Goal: Information Seeking & Learning: Learn about a topic

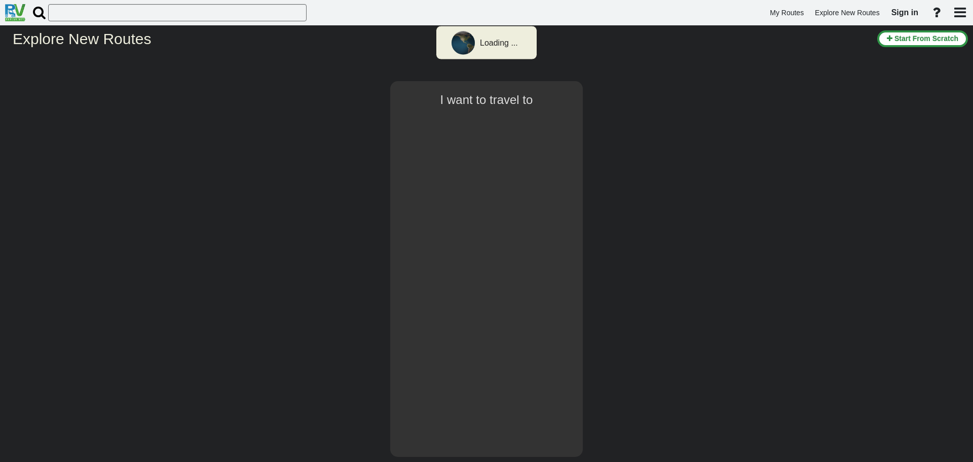
select select "number:1"
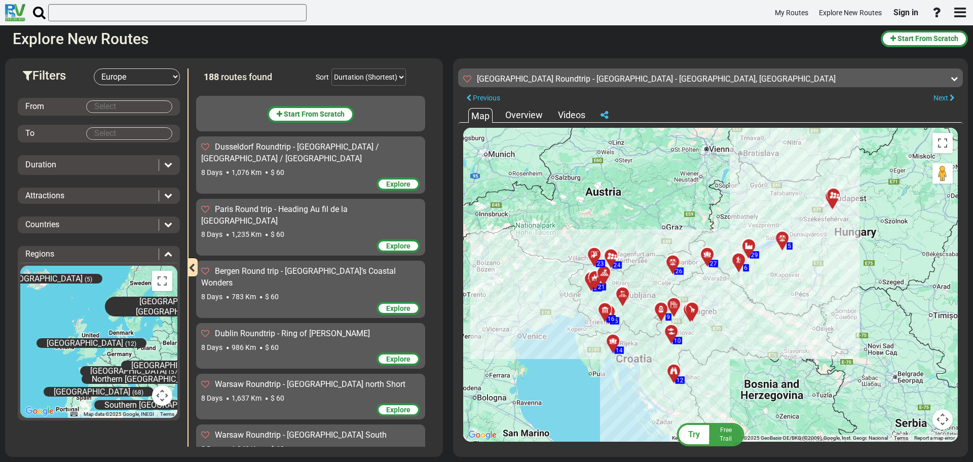
scroll to position [5048, 0]
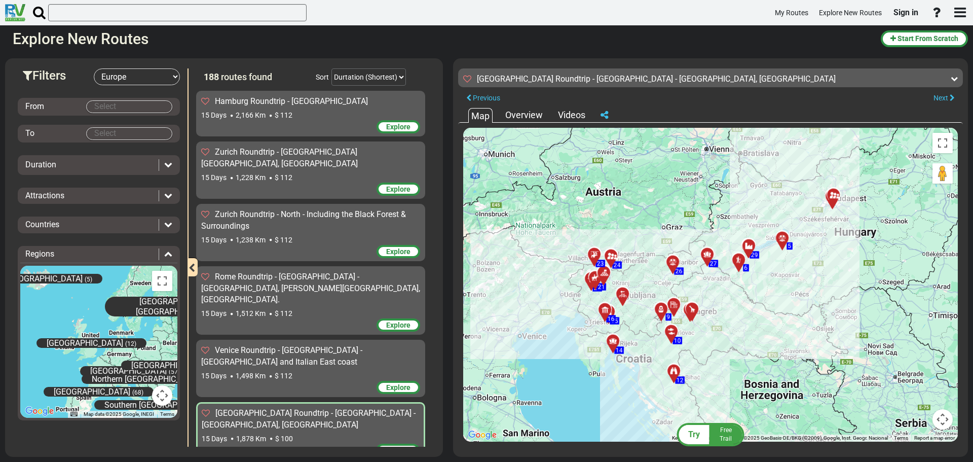
click at [562, 109] on div "Videos" at bounding box center [572, 114] width 32 height 13
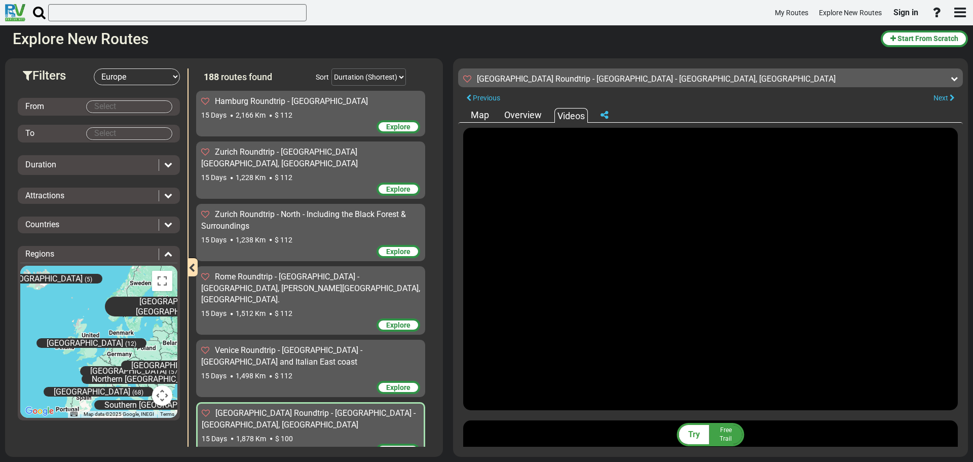
click at [517, 112] on div "Overview" at bounding box center [523, 114] width 43 height 13
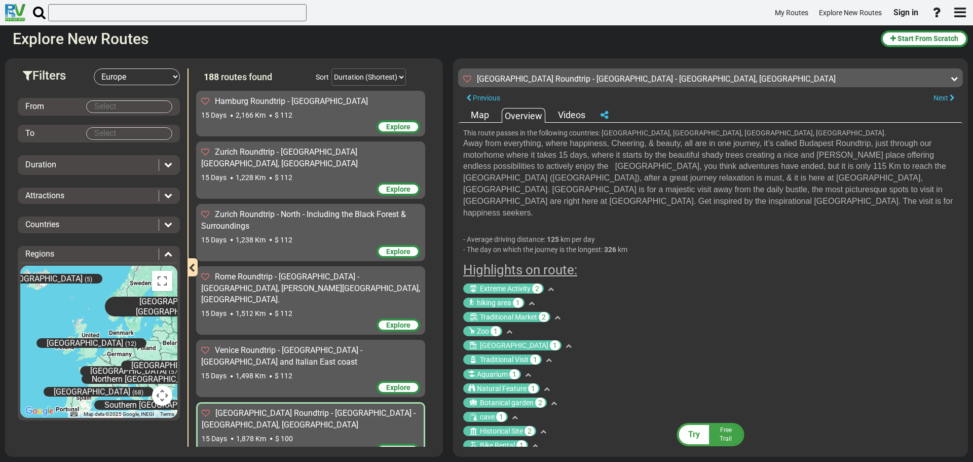
click at [569, 115] on div "Videos" at bounding box center [572, 114] width 32 height 13
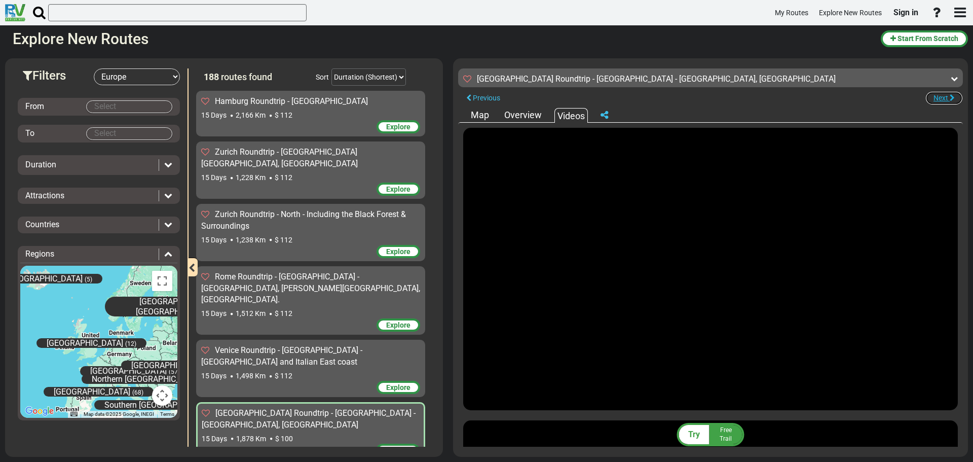
click at [950, 96] on icon "button" at bounding box center [952, 97] width 5 height 7
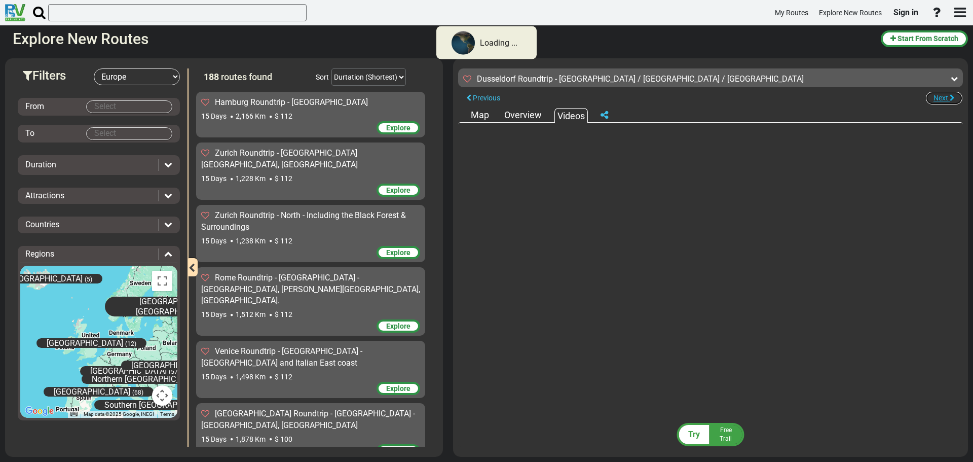
scroll to position [5048, 0]
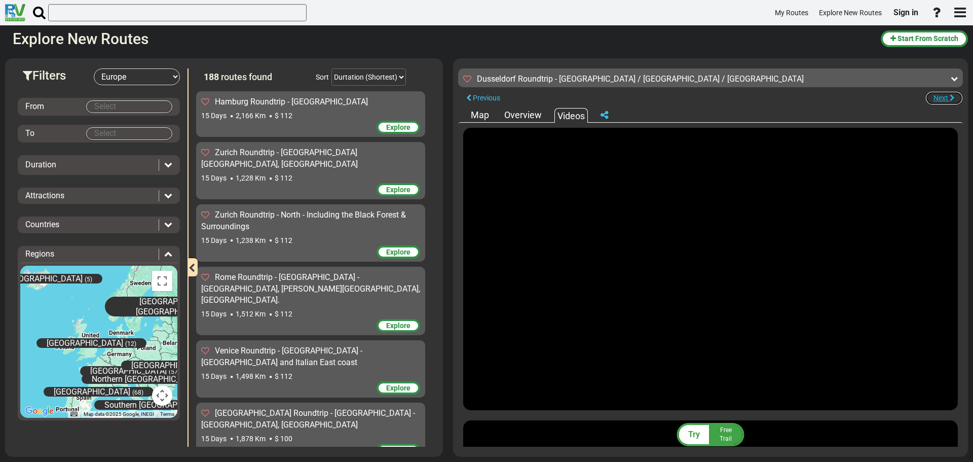
click at [950, 96] on icon "button" at bounding box center [952, 97] width 5 height 7
click at [515, 118] on div "Overview" at bounding box center [523, 114] width 43 height 13
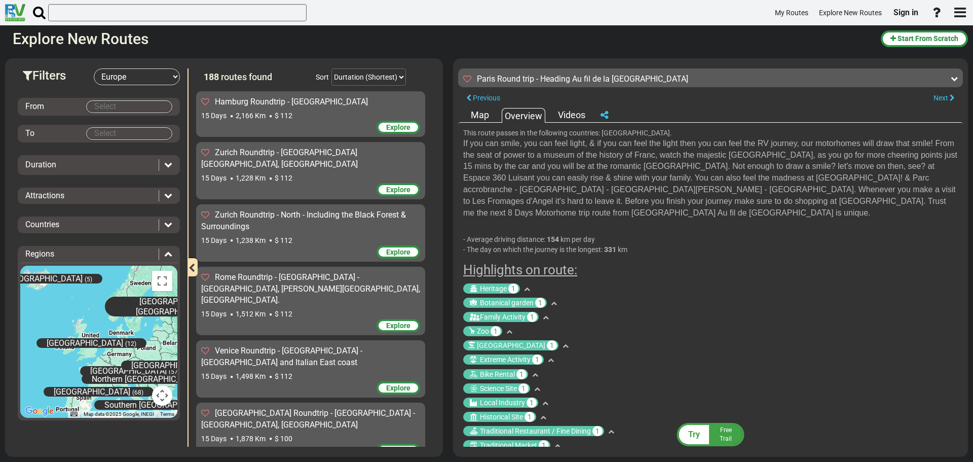
click at [265, 408] on span "[GEOGRAPHIC_DATA] Roundtrip - [GEOGRAPHIC_DATA] - [GEOGRAPHIC_DATA], [GEOGRAPHI…" at bounding box center [308, 418] width 214 height 21
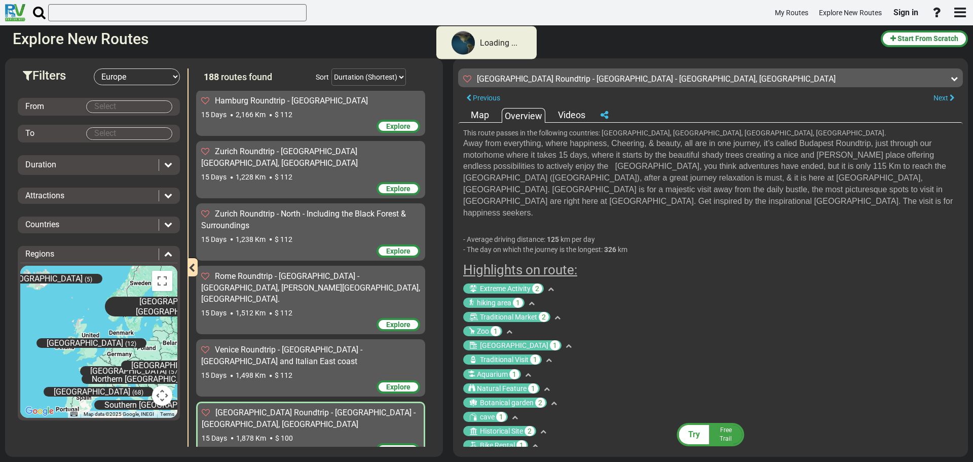
scroll to position [5048, 0]
click at [554, 286] on icon at bounding box center [551, 289] width 6 height 6
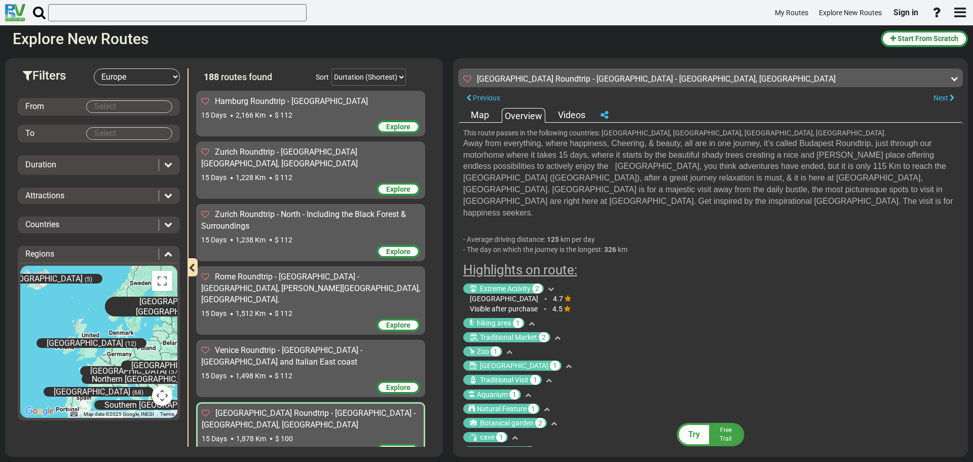
click at [532, 320] on icon at bounding box center [532, 323] width 6 height 6
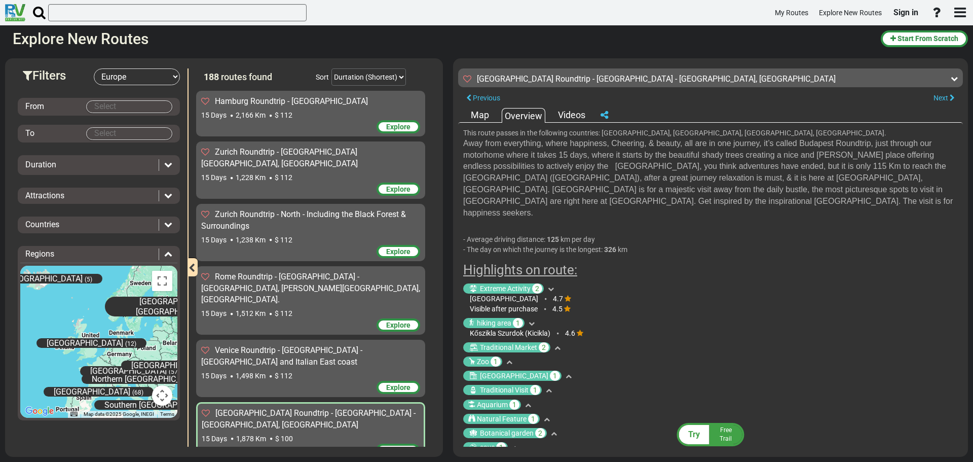
click at [490, 114] on div "Map" at bounding box center [479, 114] width 23 height 13
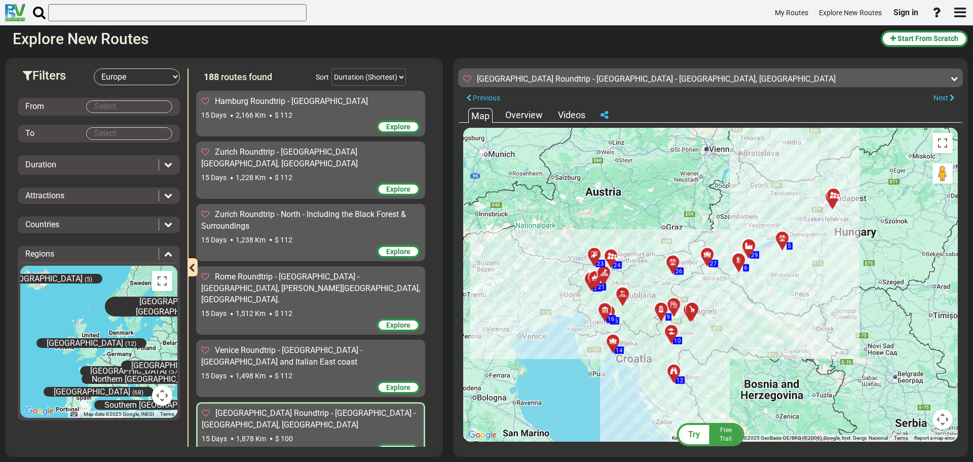
click at [834, 198] on div at bounding box center [837, 200] width 17 height 16
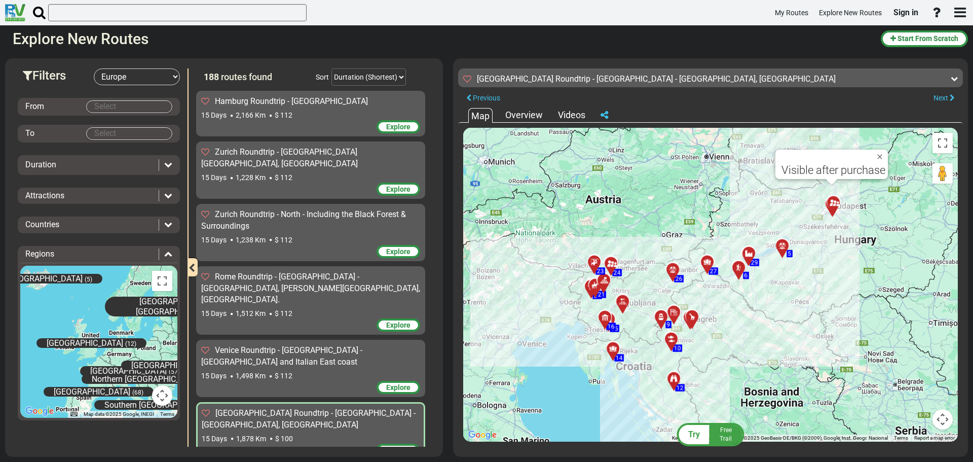
click at [783, 251] on div at bounding box center [786, 250] width 17 height 16
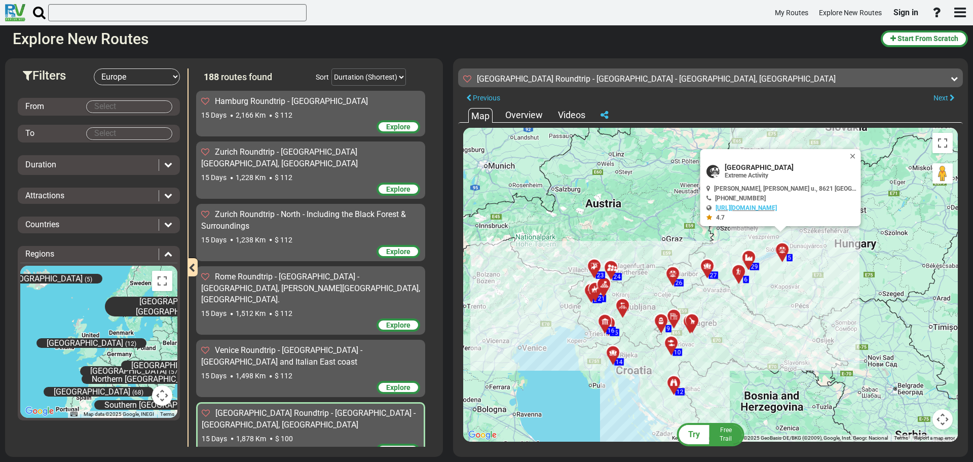
click at [751, 262] on div at bounding box center [752, 262] width 17 height 16
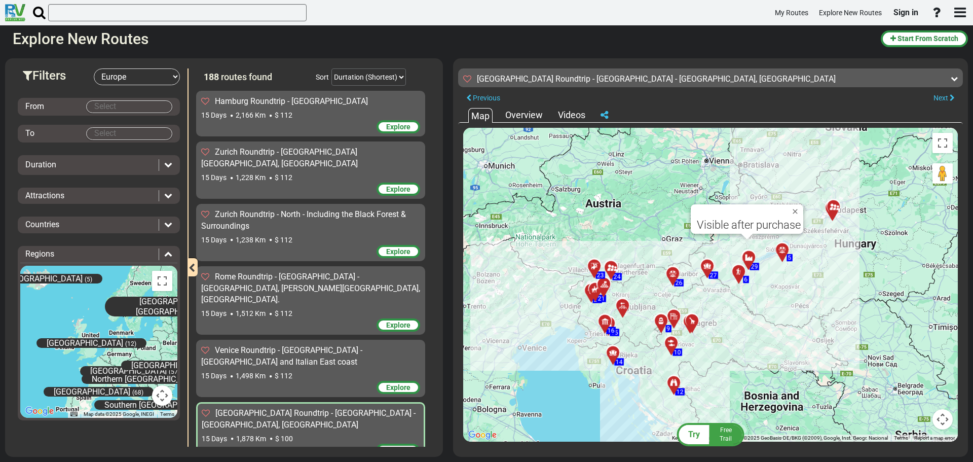
click at [741, 272] on div at bounding box center [742, 276] width 17 height 16
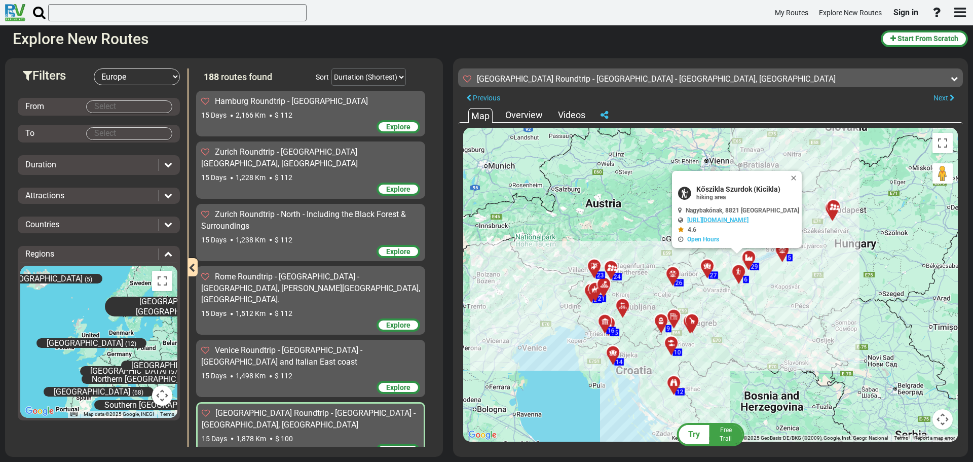
click at [783, 255] on div at bounding box center [786, 254] width 17 height 16
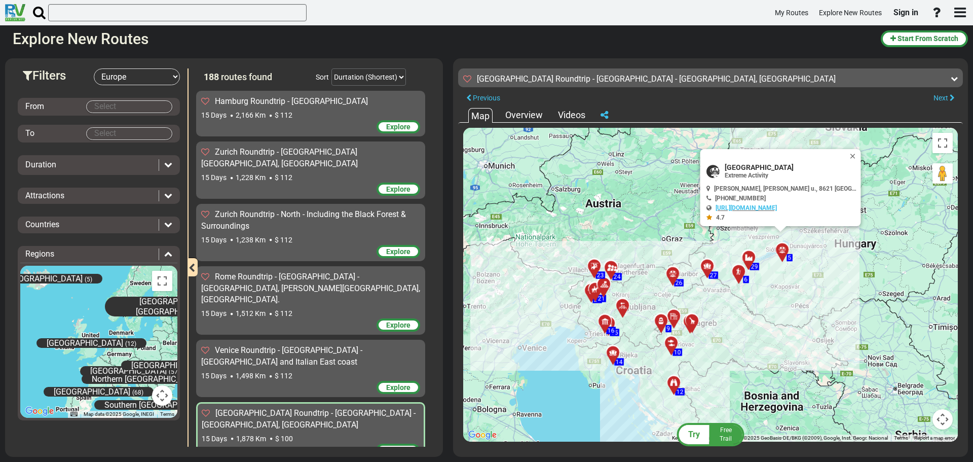
click at [511, 120] on div "Overview" at bounding box center [524, 114] width 43 height 13
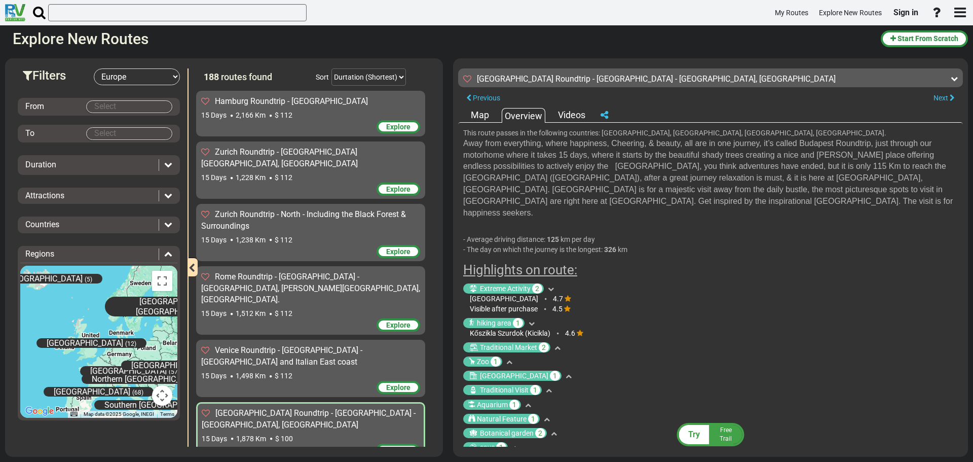
click at [531, 320] on icon at bounding box center [532, 323] width 6 height 6
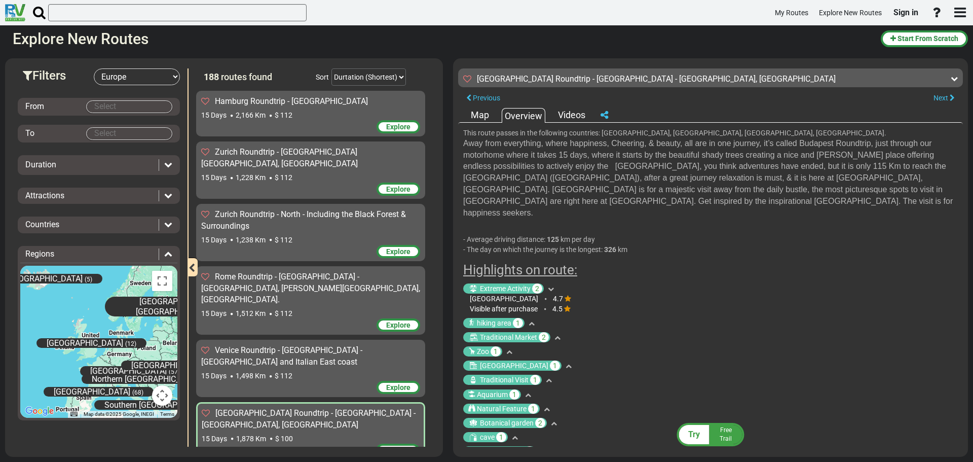
click at [531, 320] on icon at bounding box center [532, 323] width 6 height 6
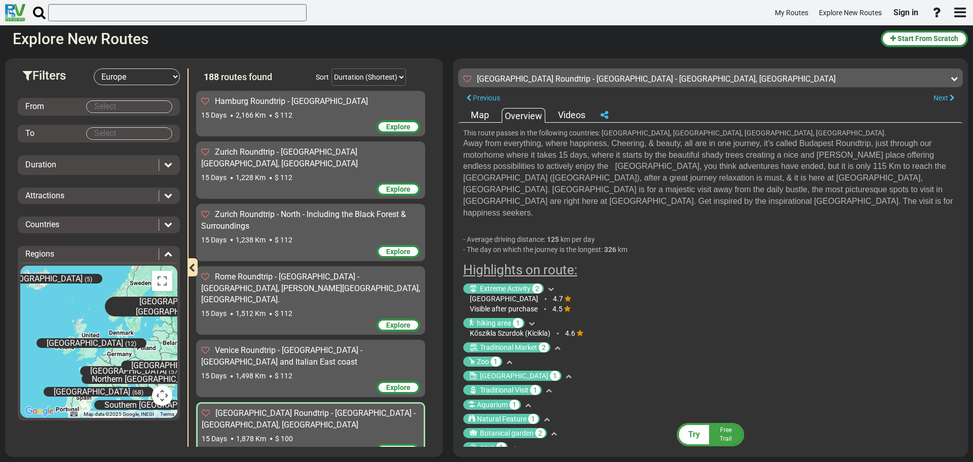
click at [558, 345] on icon at bounding box center [558, 348] width 6 height 6
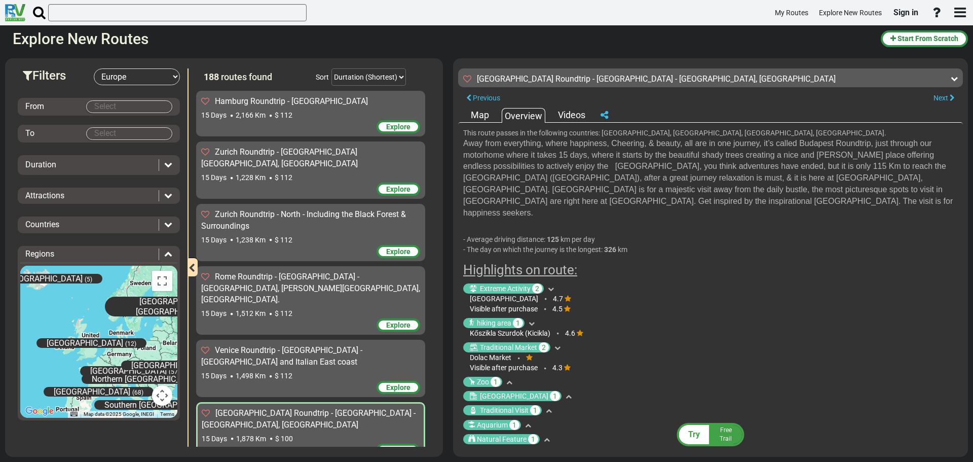
click at [512, 379] on icon at bounding box center [509, 382] width 6 height 6
click at [566, 404] on icon at bounding box center [569, 407] width 6 height 6
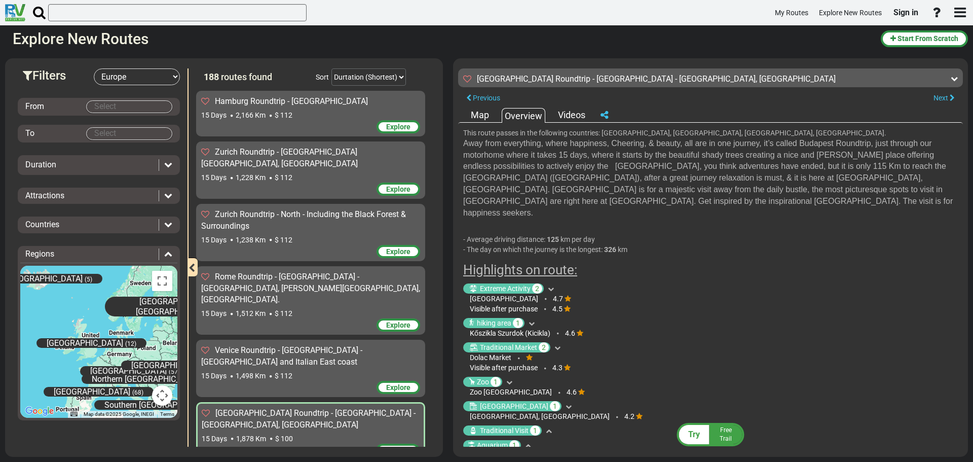
click at [549, 428] on icon at bounding box center [549, 431] width 6 height 6
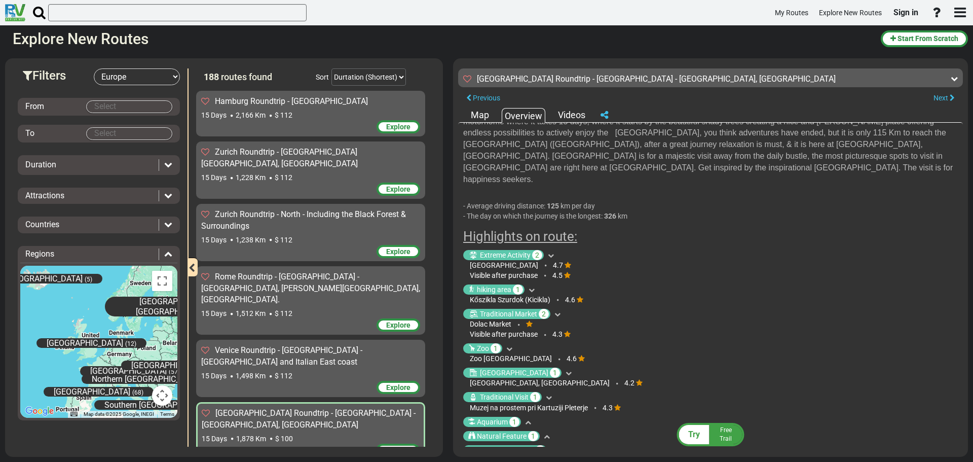
scroll to position [51, 0]
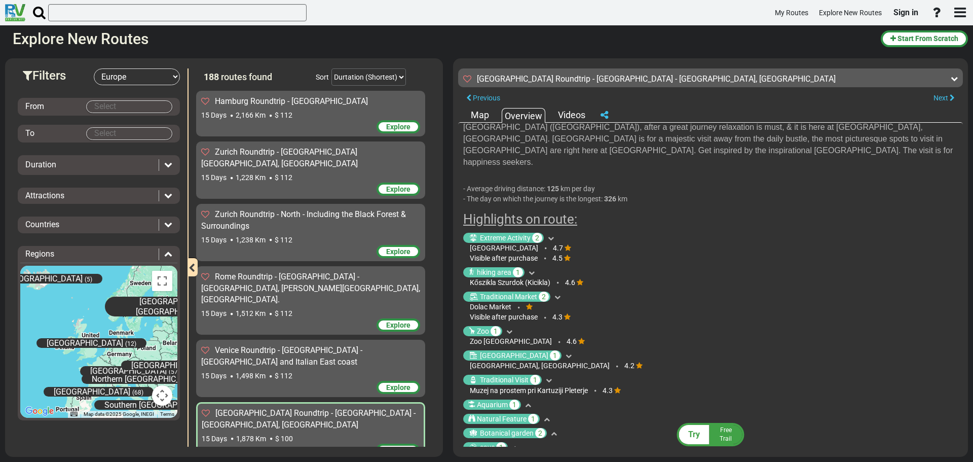
click at [526, 402] on icon at bounding box center [528, 405] width 6 height 6
click at [545, 426] on icon at bounding box center [547, 429] width 6 height 6
click at [554, 451] on icon at bounding box center [554, 454] width 6 height 6
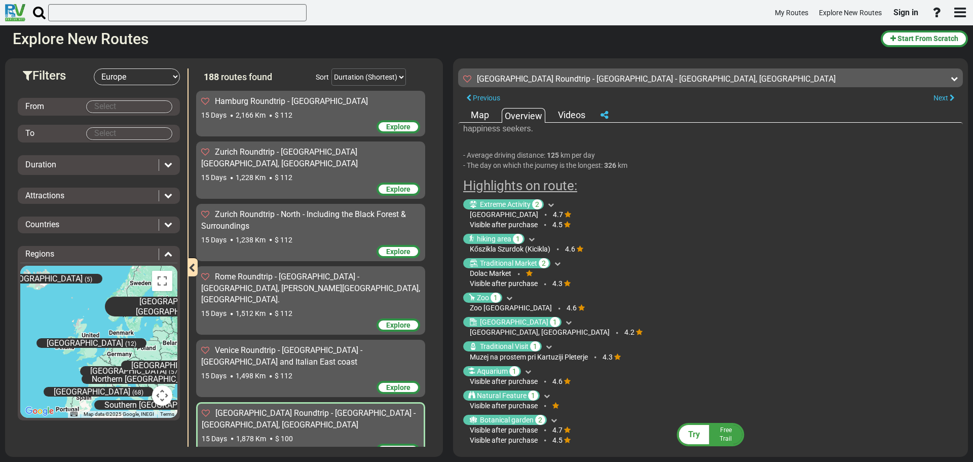
scroll to position [101, 0]
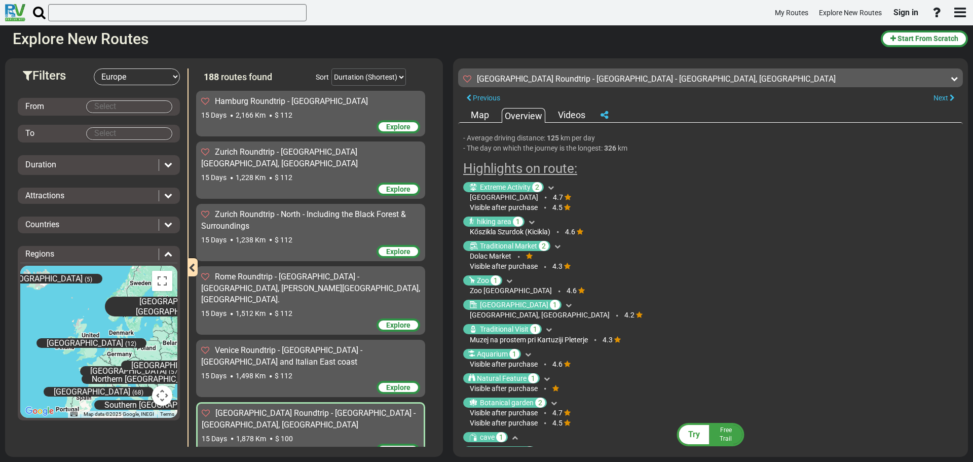
click at [516, 434] on icon at bounding box center [515, 437] width 6 height 6
click at [548, 456] on div "Historical Site 2" at bounding box center [710, 461] width 495 height 10
click at [543, 459] on icon at bounding box center [543, 462] width 6 height 6
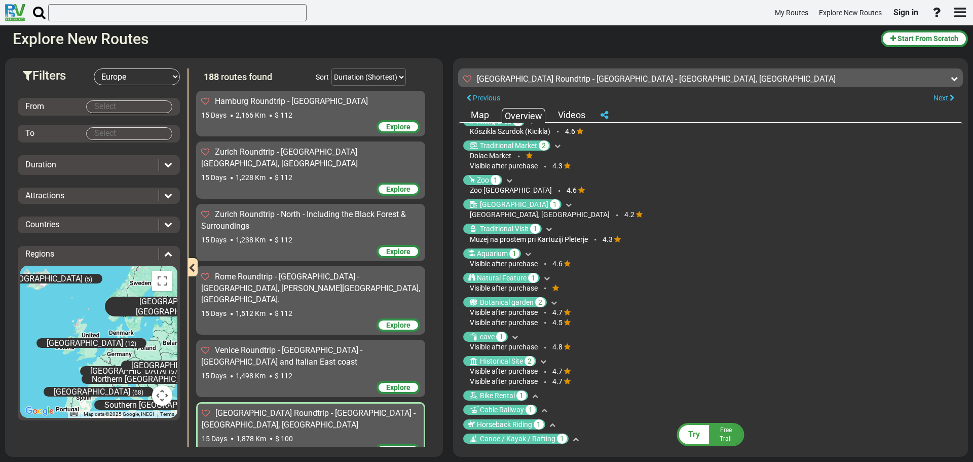
scroll to position [203, 0]
click at [534, 392] on icon at bounding box center [535, 395] width 6 height 6
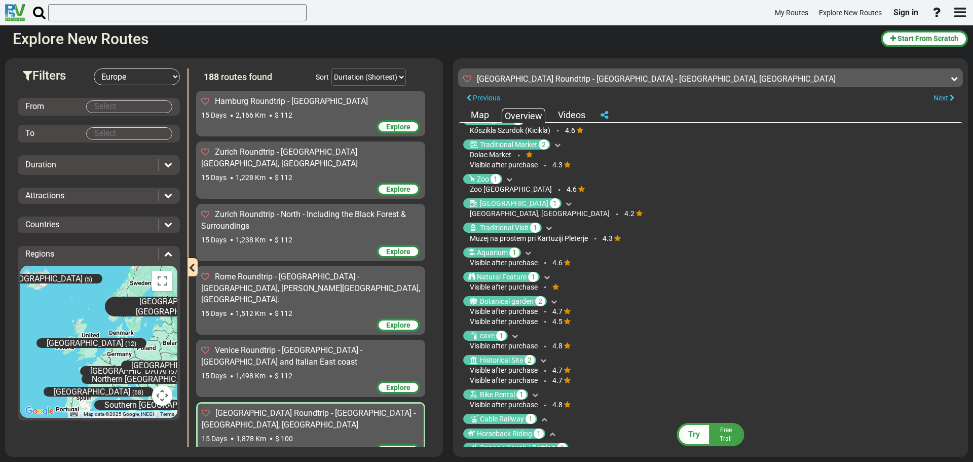
click at [545, 417] on icon at bounding box center [544, 420] width 6 height 6
drag, startPoint x: 467, startPoint y: 133, endPoint x: 582, endPoint y: 296, distance: 199.7
click at [582, 296] on ul "Extreme Activity 2 4.7 4.5" at bounding box center [710, 313] width 495 height 472
click at [610, 331] on div "cave 1" at bounding box center [710, 336] width 495 height 10
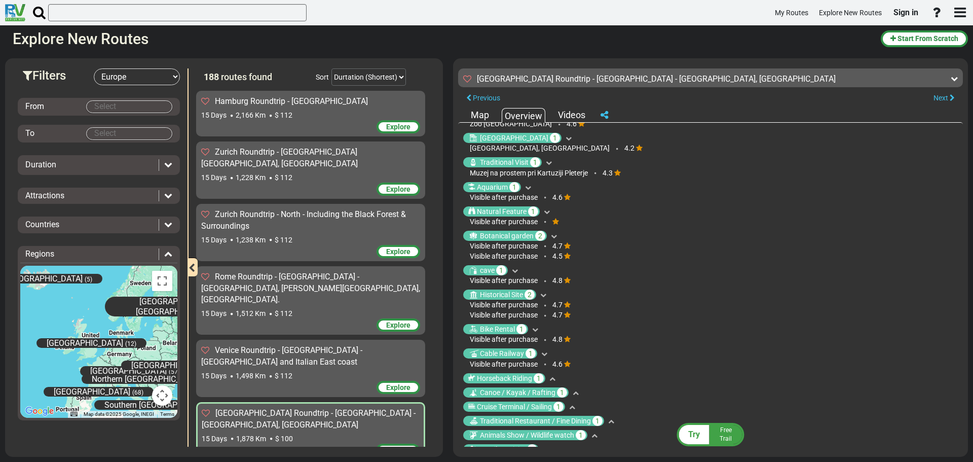
scroll to position [290, 0]
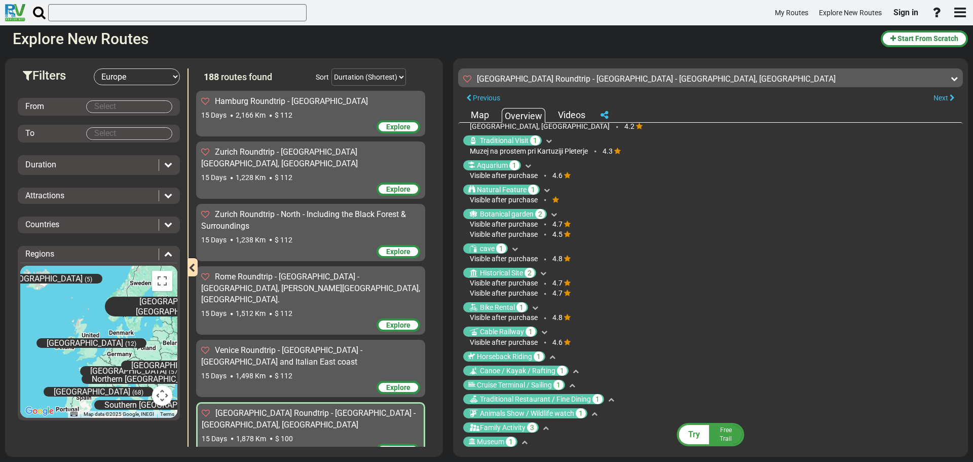
click at [550, 354] on icon at bounding box center [553, 357] width 6 height 6
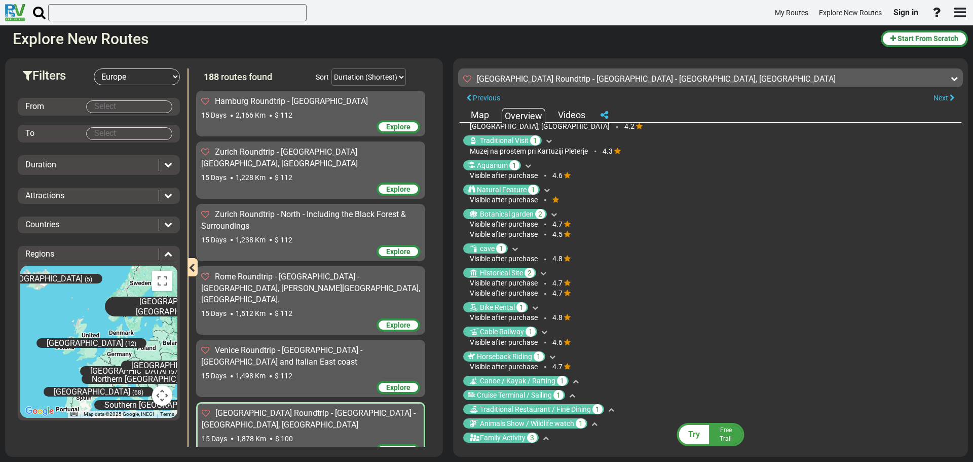
click at [576, 378] on icon at bounding box center [576, 381] width 6 height 6
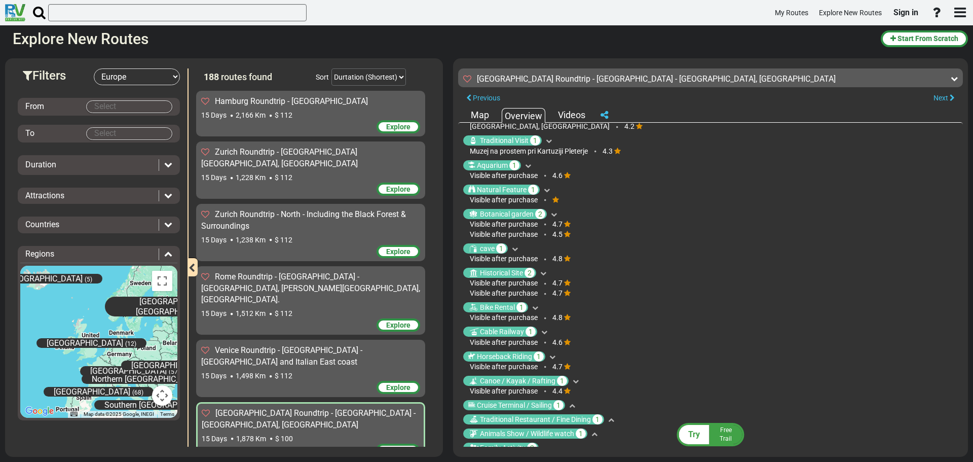
click at [574, 403] on icon at bounding box center [572, 406] width 6 height 6
click at [612, 427] on icon at bounding box center [611, 430] width 6 height 6
click at [598, 451] on icon at bounding box center [595, 454] width 6 height 6
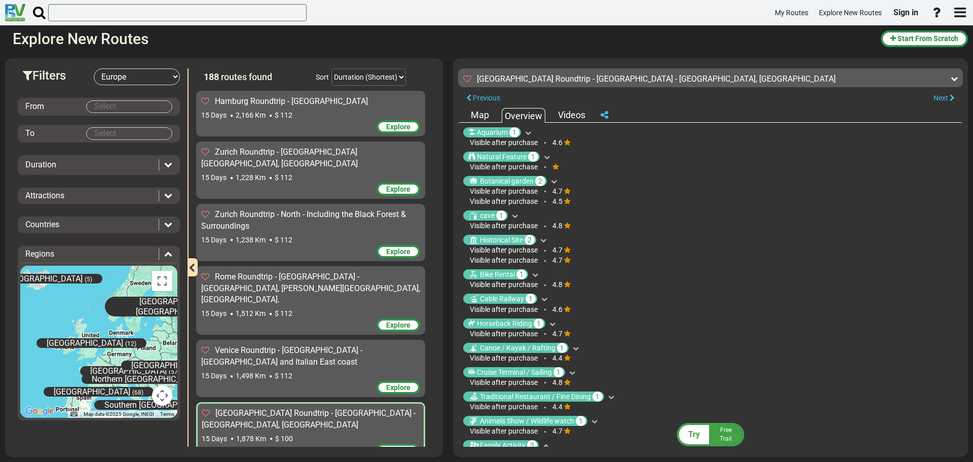
scroll to position [341, 0]
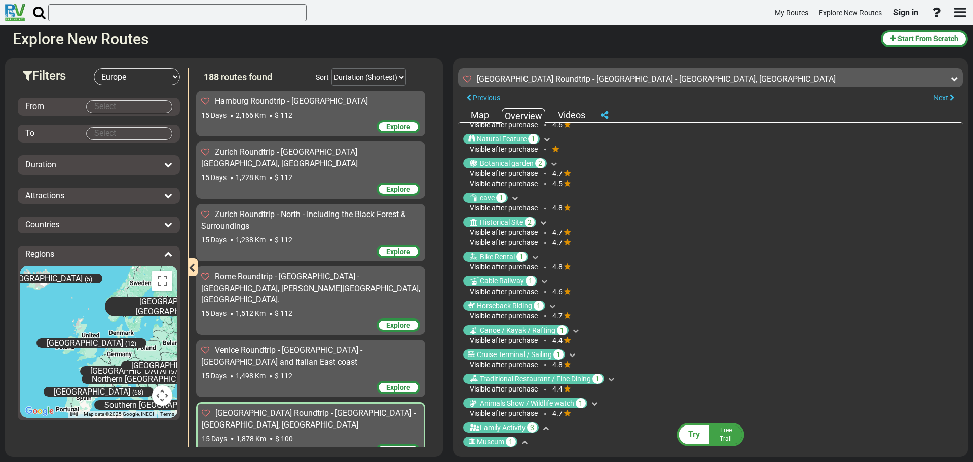
click at [546, 425] on icon at bounding box center [546, 428] width 6 height 6
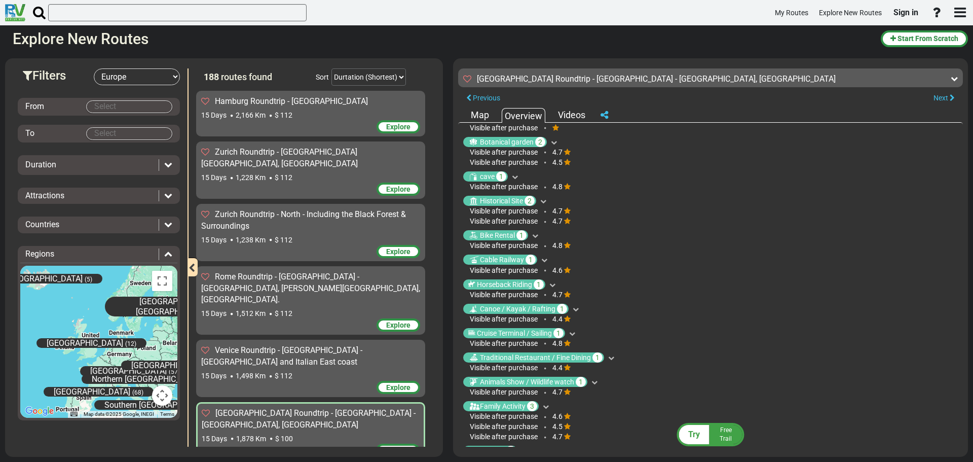
scroll to position [371, 0]
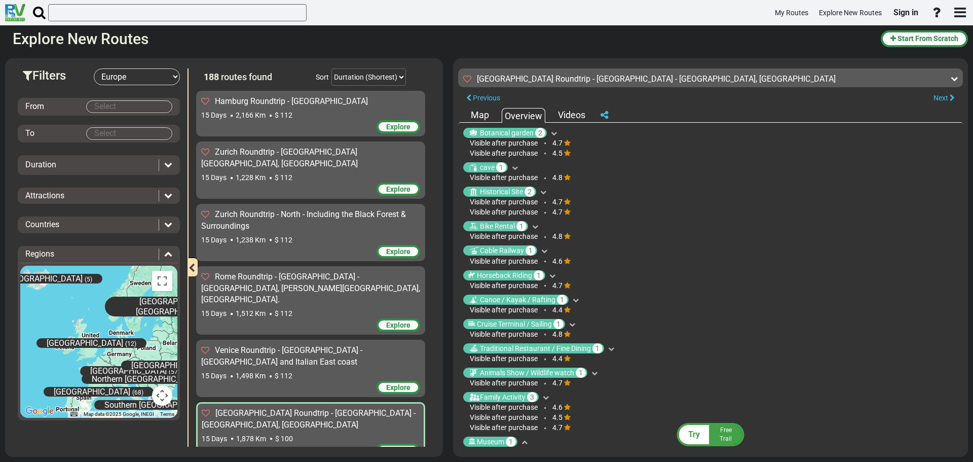
click at [526, 439] on icon at bounding box center [525, 442] width 6 height 6
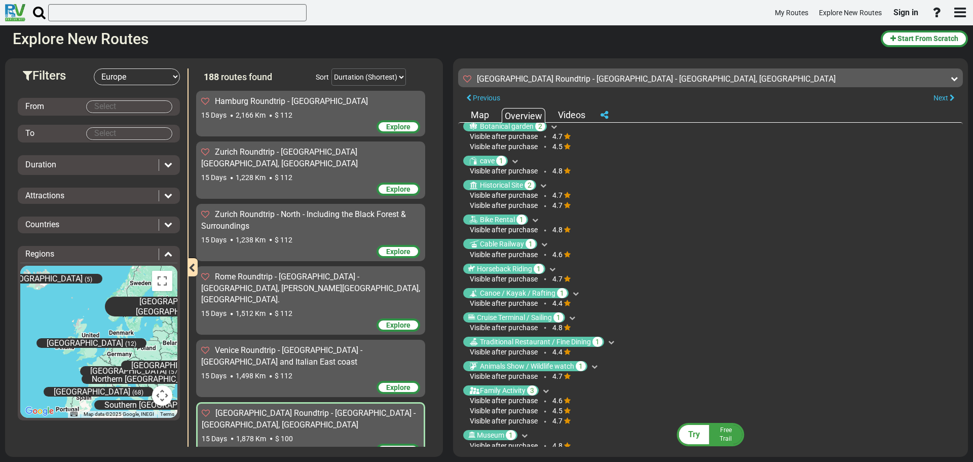
scroll to position [381, 0]
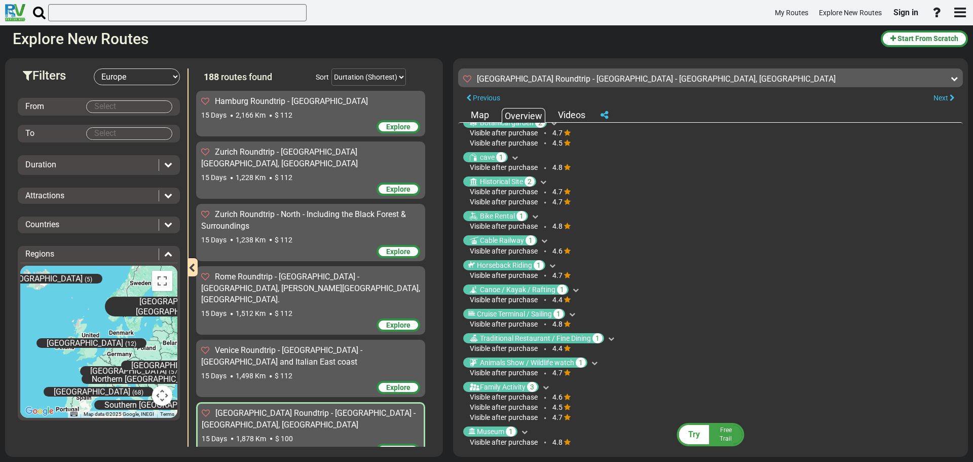
click at [545, 454] on icon at bounding box center [545, 457] width 6 height 6
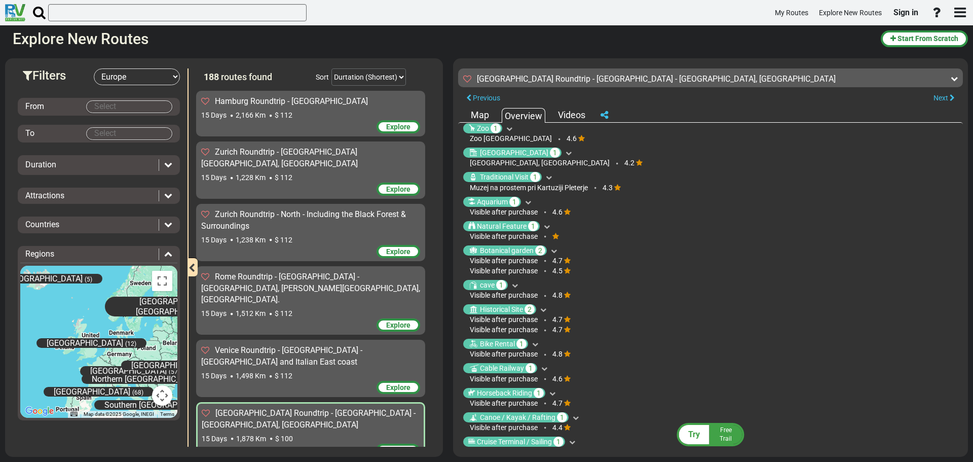
scroll to position [391, 0]
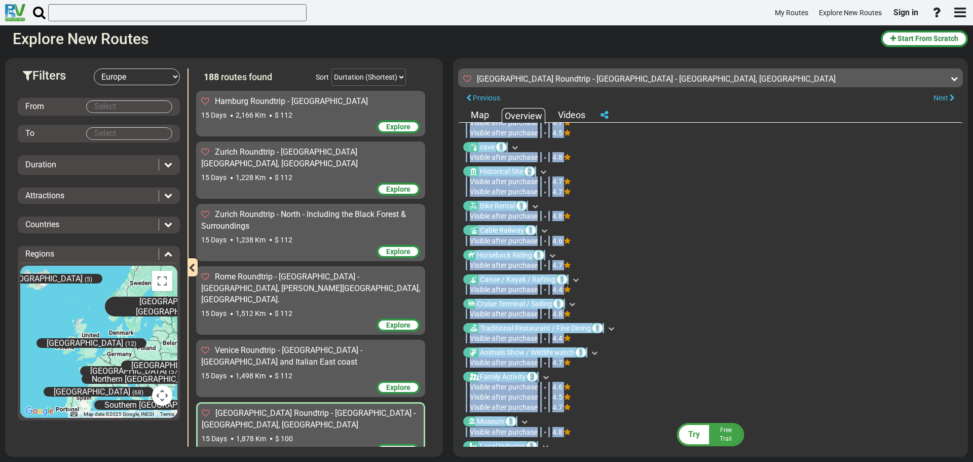
drag, startPoint x: 465, startPoint y: 130, endPoint x: 640, endPoint y: 441, distance: 355.9
click at [640, 441] on div "This route passes in the following countries: [GEOGRAPHIC_DATA], [GEOGRAPHIC_DA…" at bounding box center [710, 285] width 505 height 324
copy div "Lore ipsum dolors am con adipiscin elitseddo: Eiusmod, Tempori, Utlabore, Etdol…"
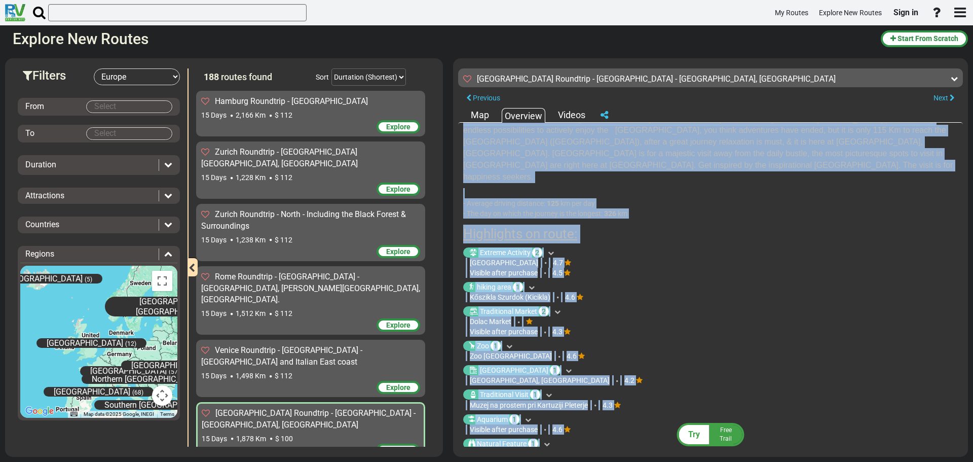
scroll to position [0, 0]
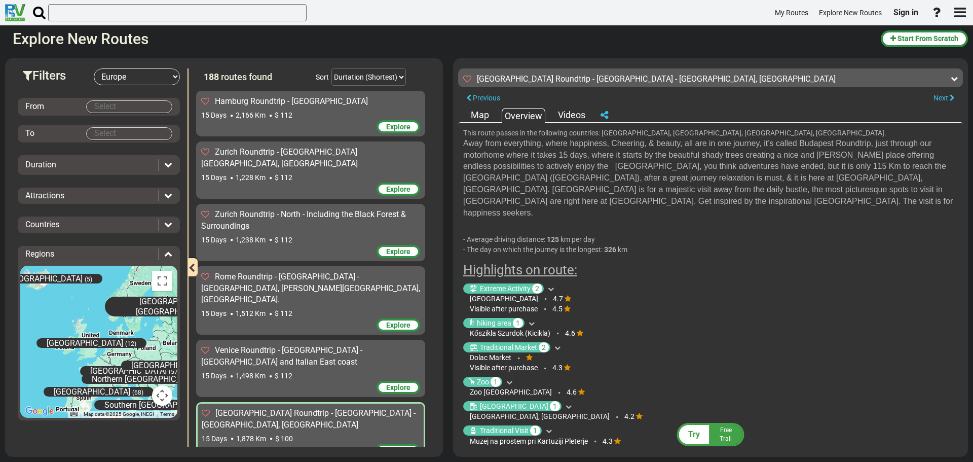
click at [307, 408] on span "[GEOGRAPHIC_DATA] Roundtrip - [GEOGRAPHIC_DATA] - [GEOGRAPHIC_DATA], [GEOGRAPHI…" at bounding box center [309, 418] width 214 height 21
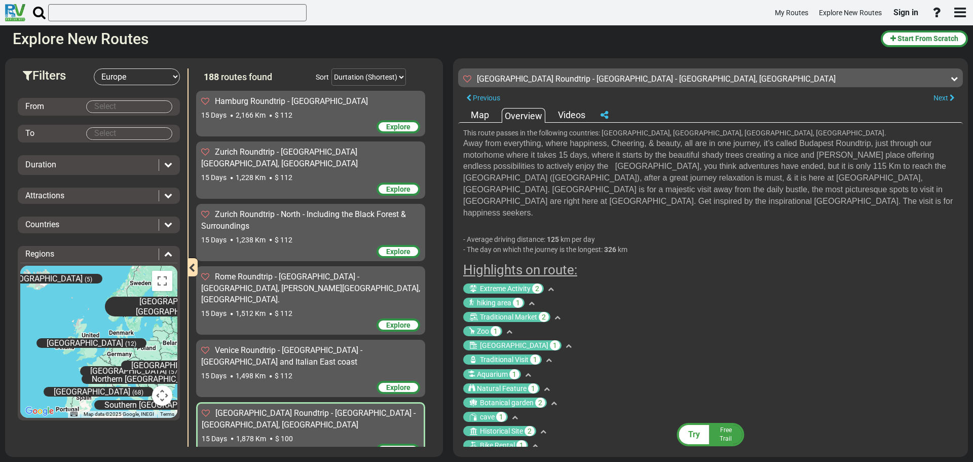
click at [479, 111] on div "Map" at bounding box center [479, 114] width 23 height 13
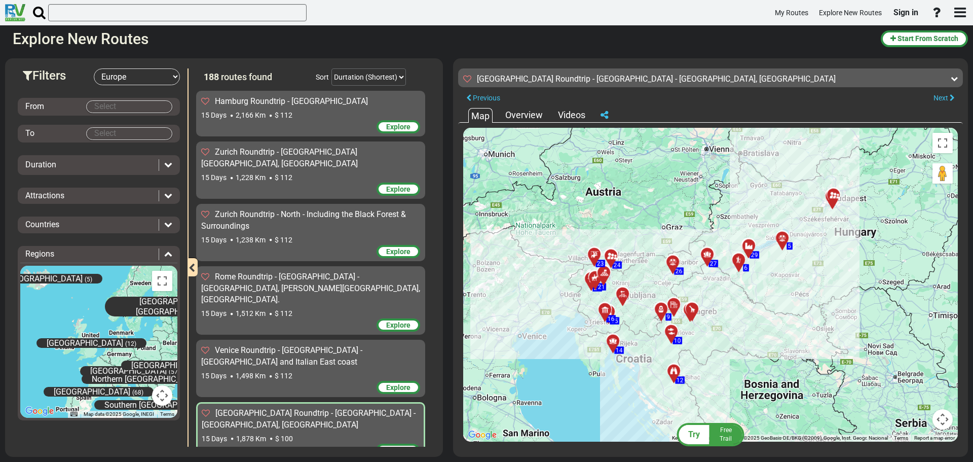
click at [519, 112] on div "Overview" at bounding box center [524, 114] width 43 height 13
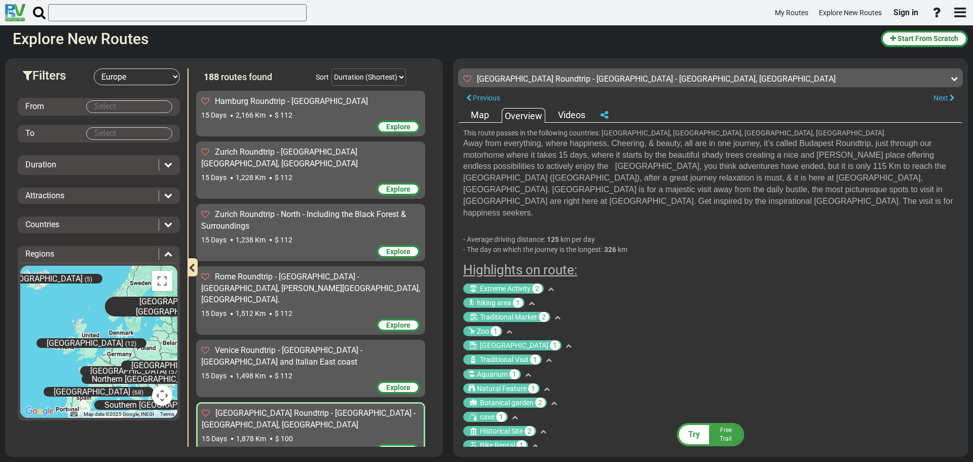
click at [722, 436] on span "Free Trail" at bounding box center [726, 434] width 12 height 16
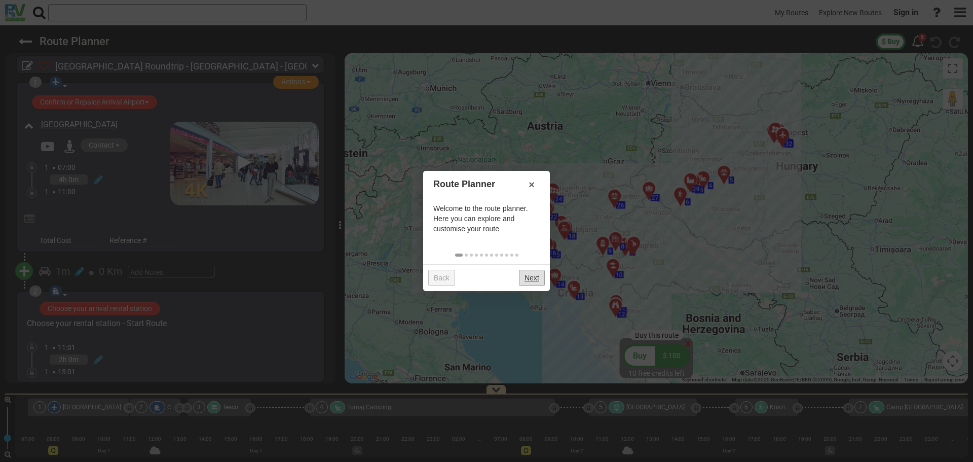
click at [530, 277] on link "Next" at bounding box center [532, 278] width 26 height 16
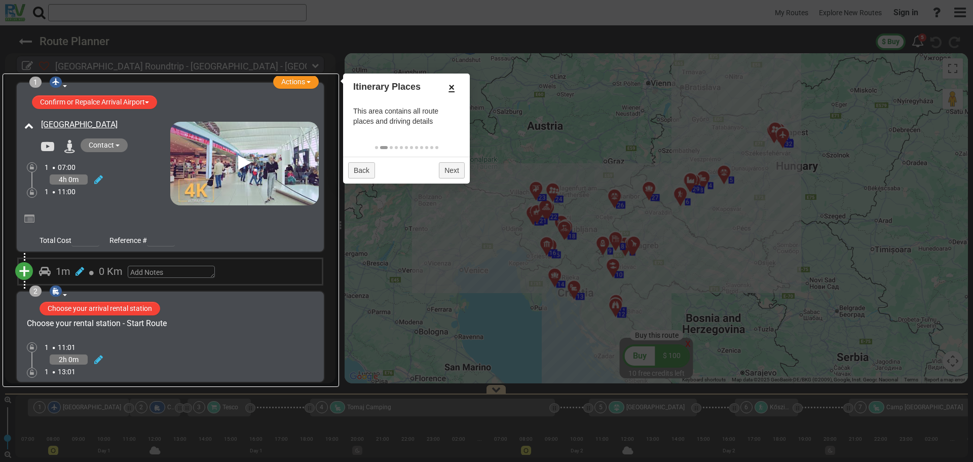
click at [454, 89] on link "×" at bounding box center [452, 87] width 16 height 17
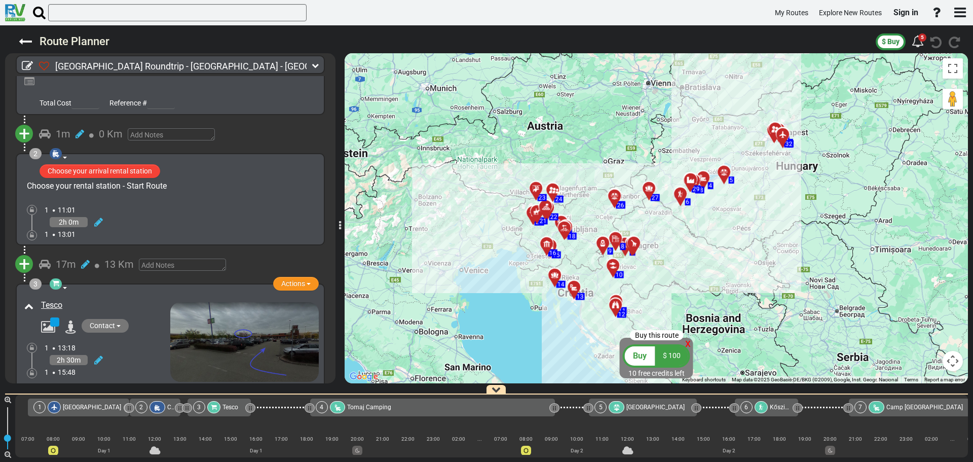
scroll to position [152, 0]
